Goal: Information Seeking & Learning: Learn about a topic

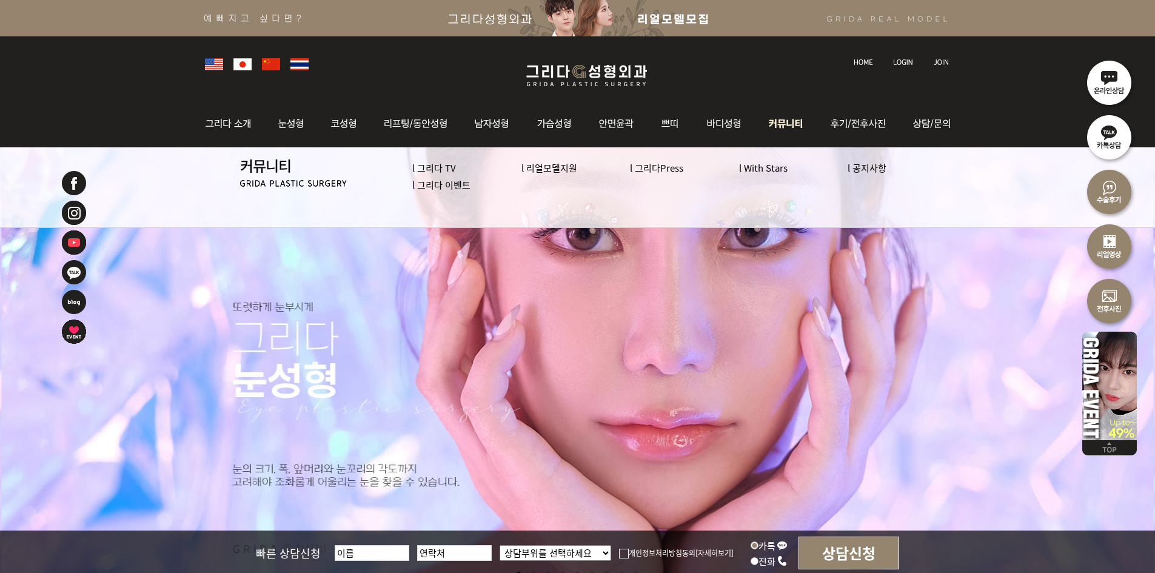
click at [435, 186] on link "l 그리다 이벤트" at bounding box center [441, 184] width 58 height 13
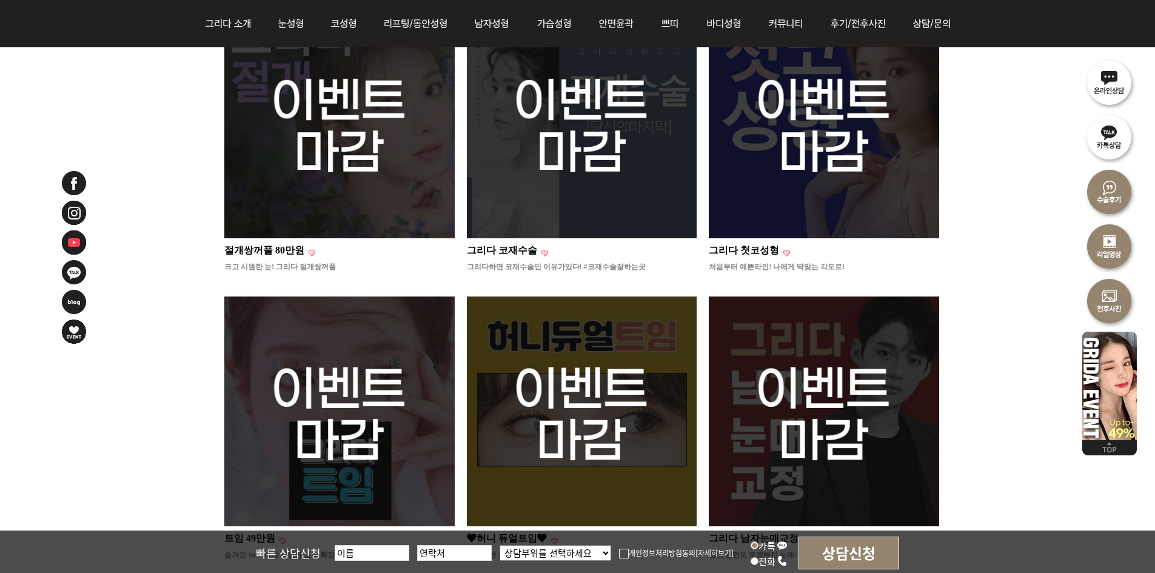
scroll to position [970, 0]
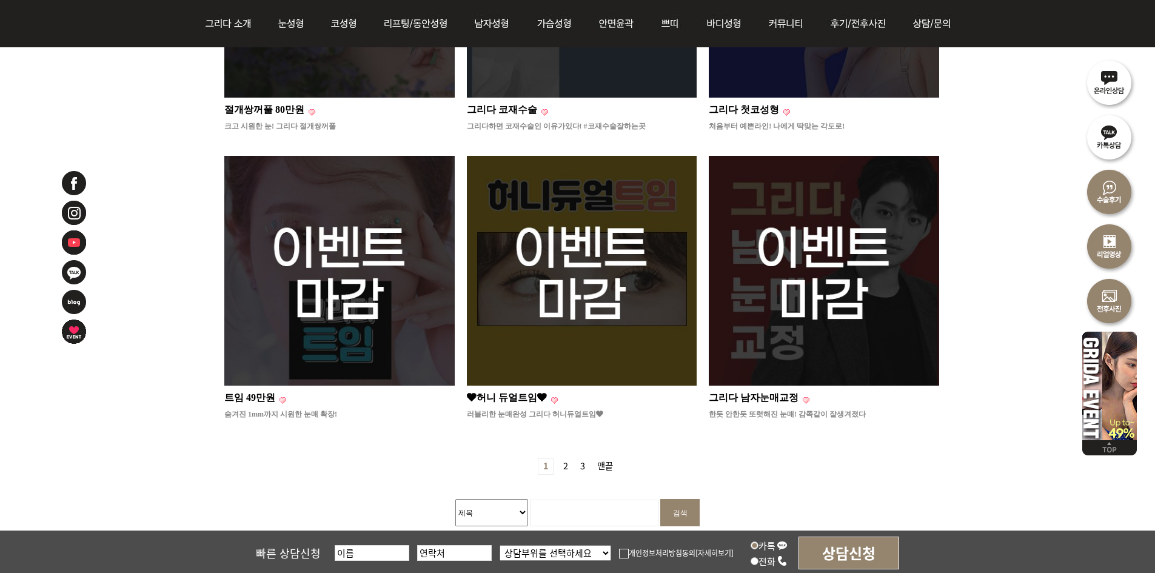
click at [561, 459] on link "2 페이지" at bounding box center [565, 466] width 15 height 15
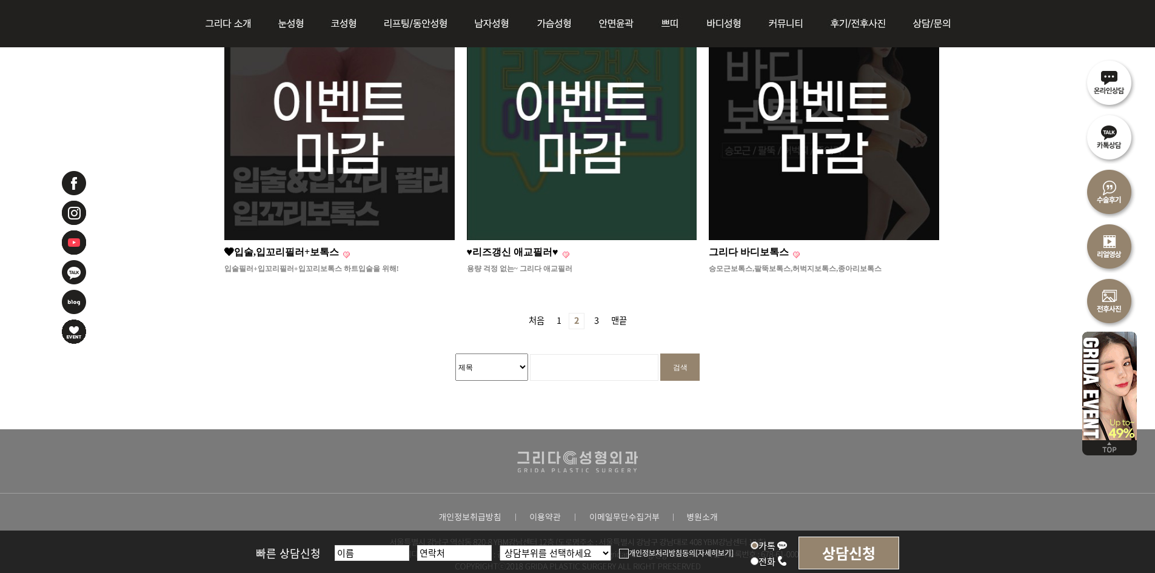
scroll to position [1186, 0]
